Goal: Information Seeking & Learning: Learn about a topic

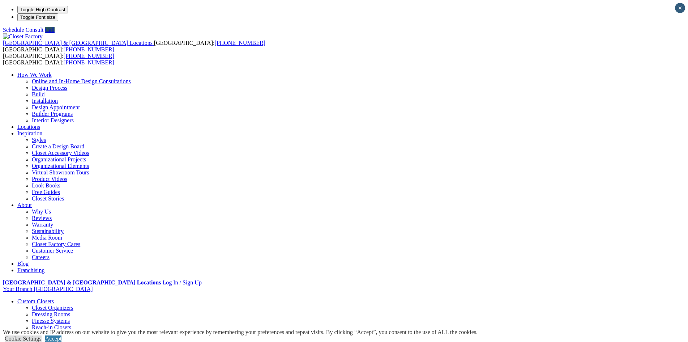
click at [40, 124] on link "Locations" at bounding box center [28, 127] width 23 height 6
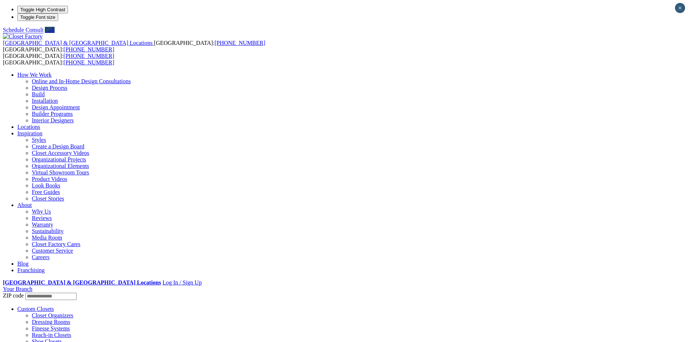
type input "*****"
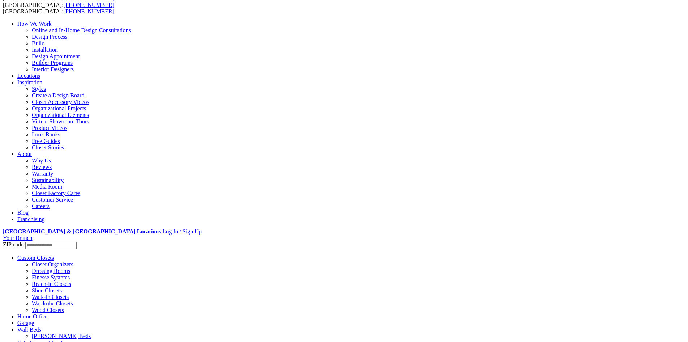
scroll to position [109, 0]
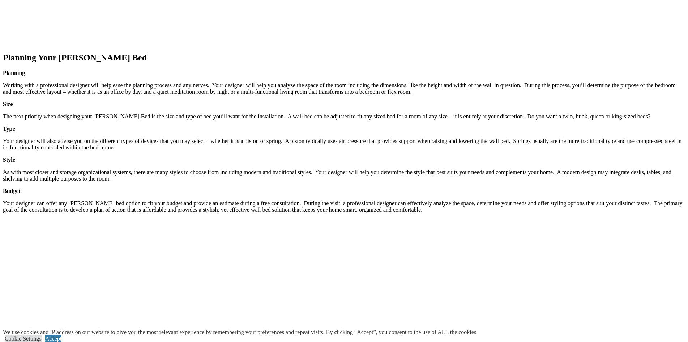
scroll to position [1121, 0]
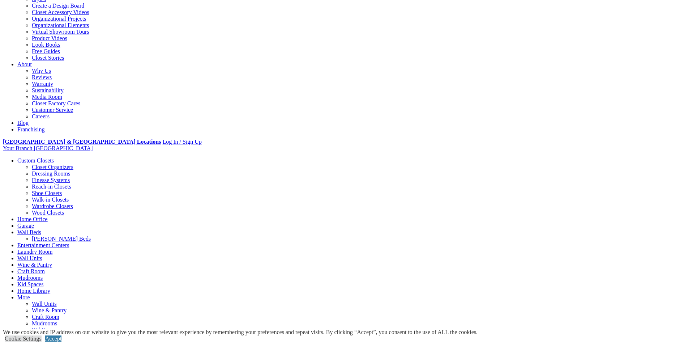
scroll to position [36, 0]
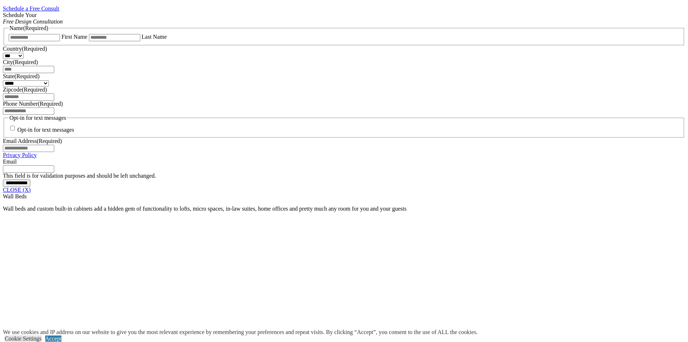
scroll to position [500, 0]
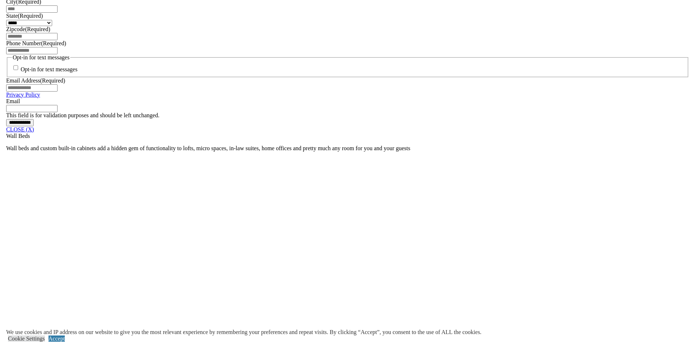
scroll to position [536, 0]
